Goal: Check status

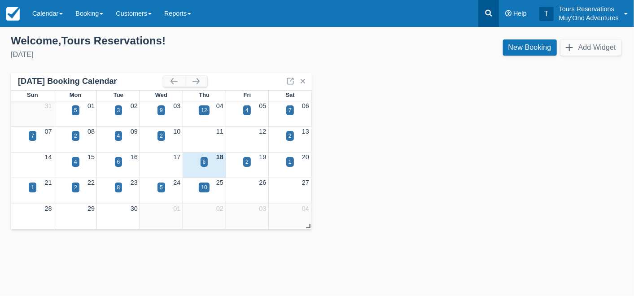
click at [492, 13] on icon at bounding box center [488, 13] width 9 height 9
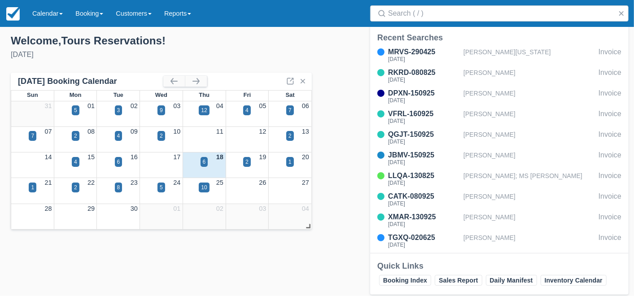
click at [305, 52] on div "[DATE]" at bounding box center [160, 54] width 299 height 11
click at [39, 9] on link "Calendar" at bounding box center [47, 13] width 43 height 27
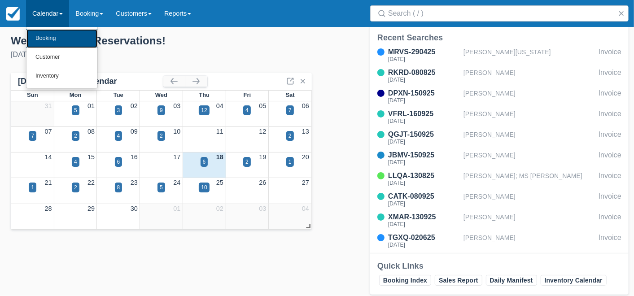
click at [58, 35] on link "Booking" at bounding box center [61, 38] width 71 height 19
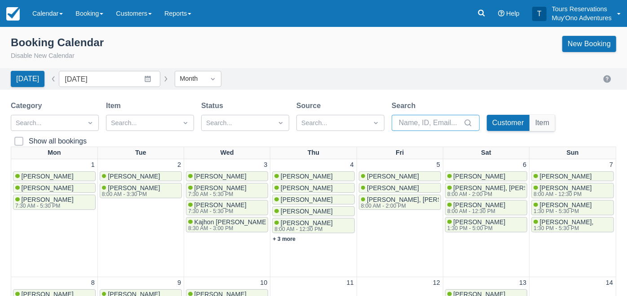
click at [430, 117] on input "Search" at bounding box center [430, 123] width 63 height 16
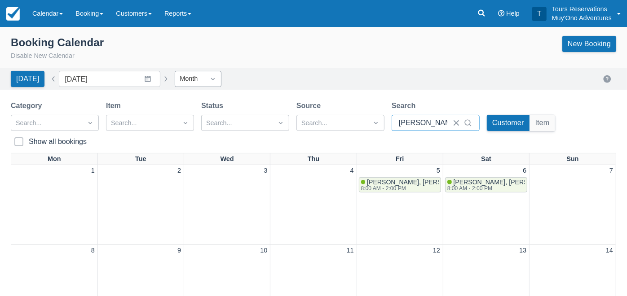
type input "[PERSON_NAME]"
click at [191, 84] on div "Month" at bounding box center [190, 78] width 30 height 14
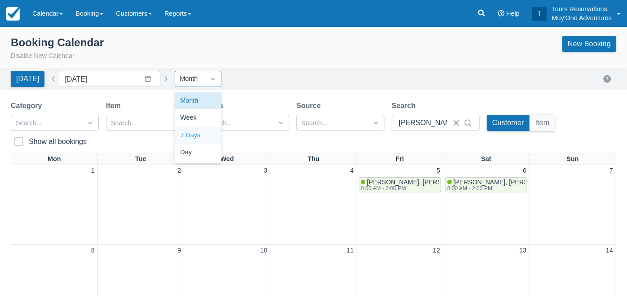
click at [192, 135] on div "7 Days" at bounding box center [198, 136] width 47 height 18
type input "[DATE]"
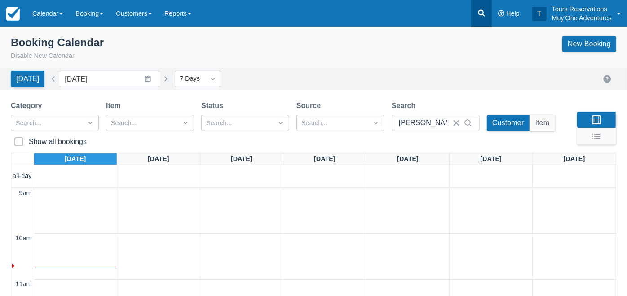
click at [484, 13] on icon at bounding box center [481, 13] width 9 height 9
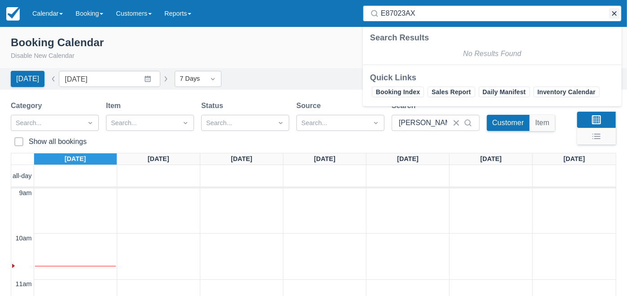
type input "E87023AX"
click at [614, 13] on button "button" at bounding box center [614, 13] width 11 height 11
